Goal: Task Accomplishment & Management: Use online tool/utility

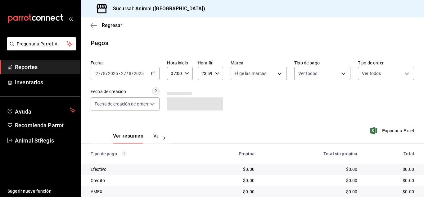
drag, startPoint x: 293, startPoint y: 103, endPoint x: 299, endPoint y: 97, distance: 8.1
click at [299, 97] on div "Fecha 2025-08-27 27 / 8 / 2025 - 2025-08-27 27 / 8 / 2025 Hora inicio 07:00 Hor…" at bounding box center [253, 87] width 324 height 60
click at [314, 80] on div "Fecha 2025-08-27 27 / 8 / 2025 - 2025-08-27 27 / 8 / 2025 Hora inicio 07:00 Hor…" at bounding box center [253, 87] width 324 height 60
click at [314, 74] on body "Pregunta a Parrot AI Reportes Inventarios Ayuda Recomienda Parrot Animal StRegi…" at bounding box center [212, 98] width 424 height 197
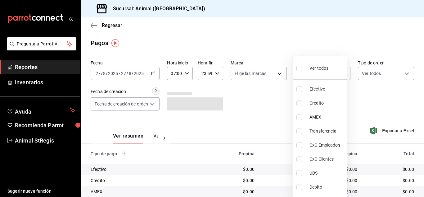
click at [302, 68] on input "checkbox" at bounding box center [300, 69] width 6 height 6
checkbox input "true"
type input "5a0f3365-d715-4940-adc4-656debb7822a,fc07b02b-84a7-4dba-9bff-98bba82b1290,ff2b0…"
checkbox input "true"
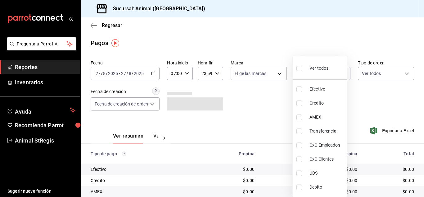
checkbox input "true"
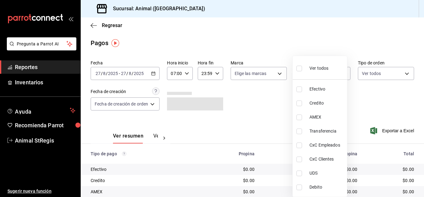
checkbox input "true"
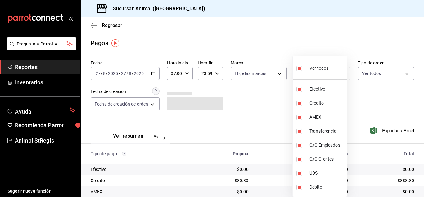
click at [278, 102] on div at bounding box center [212, 98] width 424 height 197
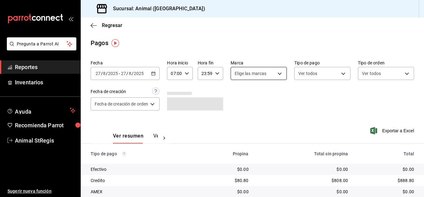
click at [245, 78] on body "Pregunta a Parrot AI Reportes Inventarios Ayuda Recomienda Parrot Animal StRegi…" at bounding box center [212, 98] width 424 height 197
click at [237, 97] on input "checkbox" at bounding box center [237, 98] width 6 height 6
checkbox input "true"
type input "3f39fcdc-c8c4-4fff-883a-47b345d9391c"
checkbox input "true"
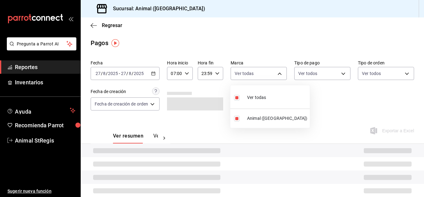
drag, startPoint x: 304, startPoint y: 96, endPoint x: 305, endPoint y: 76, distance: 20.5
click at [304, 96] on div at bounding box center [212, 98] width 424 height 197
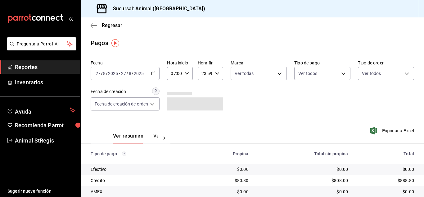
click at [302, 38] on main "Regresar Pagos Fecha 2025-08-27 27 / 8 / 2025 - 2025-08-27 27 / 8 / 2025 Hora i…" at bounding box center [252, 145] width 343 height 256
